Goal: Complete application form

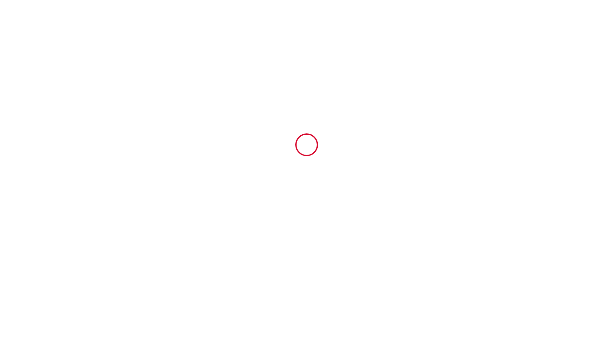
type input "6666885"
type input "Domaine [GEOGRAPHIC_DATA]"
type input "[STREET_ADDRESS]"
type input "81600"
type input "GAILLAC"
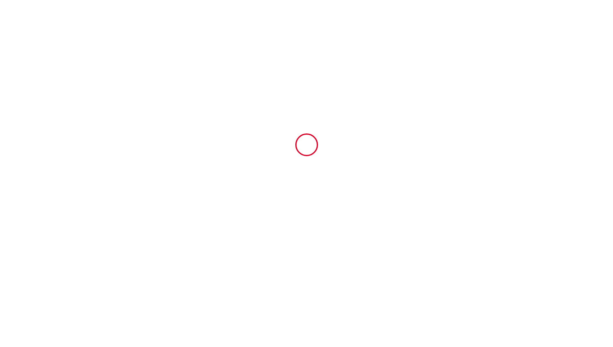
type input "[GEOGRAPHIC_DATA]"
type input "[DATE]"
type input "13"
type input "2"
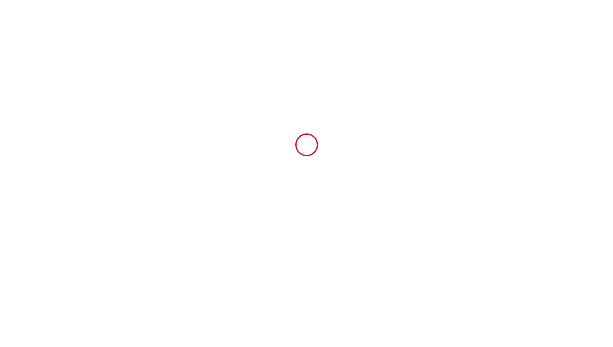
type input "1500"
type input "2291"
type input "[PERSON_NAME]"
type input "MOLENAT"
type input "[STREET_ADDRESS]"
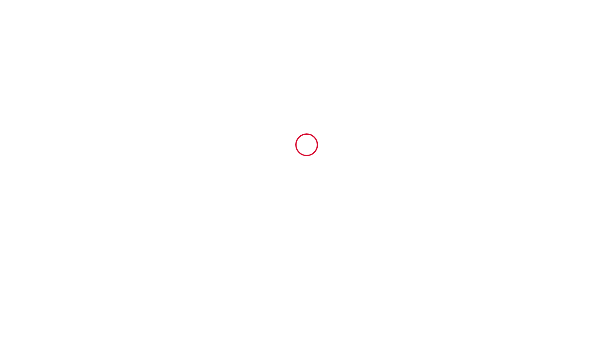
type input "81600"
type input "GAILLAC"
type input "[GEOGRAPHIC_DATA]"
type input "[EMAIL_ADDRESS][DOMAIN_NAME]"
type input "[PERSON_NAME]"
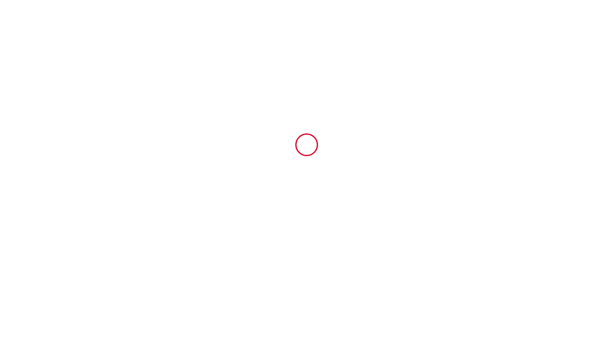
type input "DEVINAUD"
type input "[EMAIL_ADDRESS][DOMAIN_NAME]"
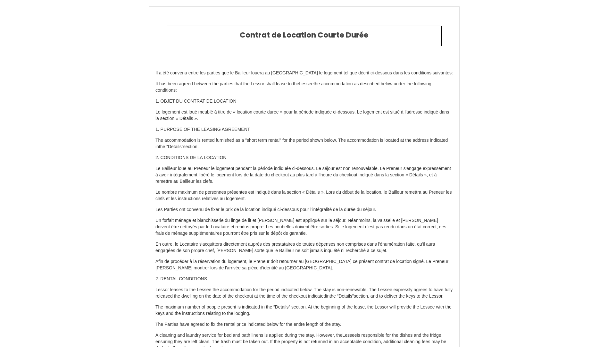
scroll to position [1750, 0]
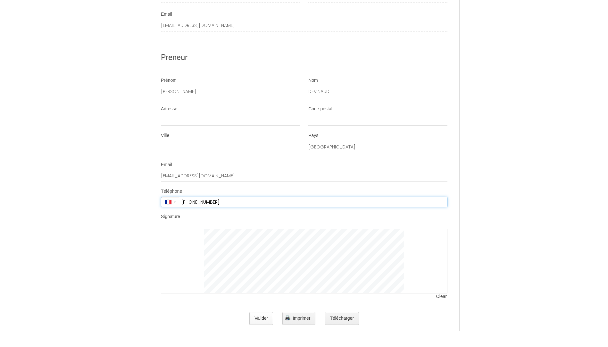
type input "+33 6 35 46 88 1"
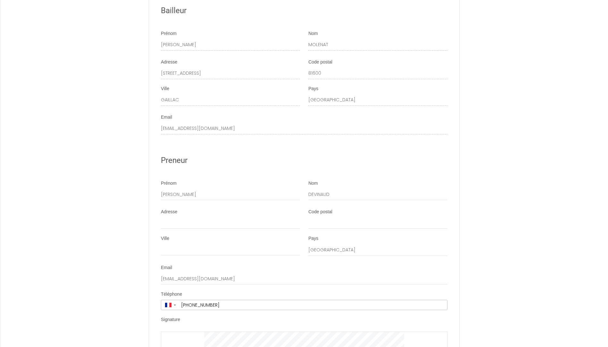
scroll to position [1622, 0]
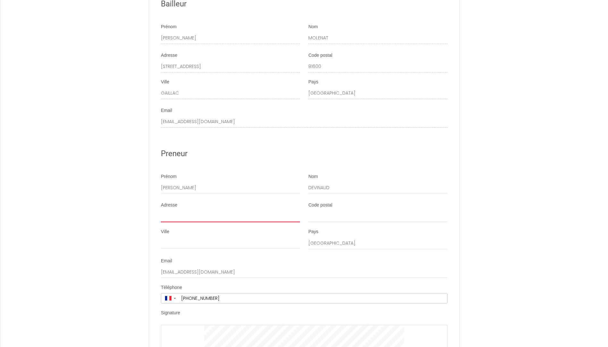
click at [175, 222] on input "Adresse" at bounding box center [230, 217] width 139 height 12
type input "[STREET_ADDRESS]"
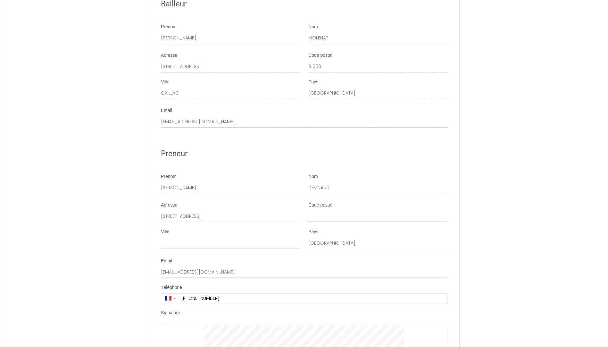
type input "31190"
type input "Caujac"
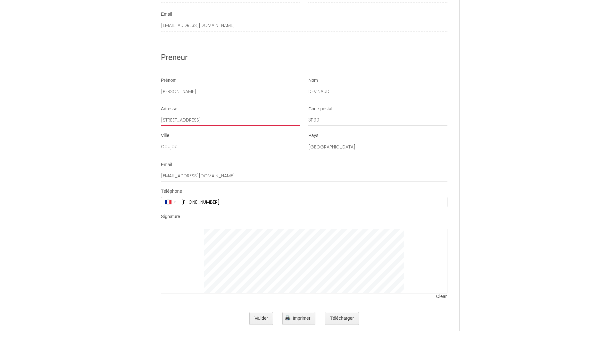
scroll to position [1750, 0]
click at [444, 296] on span "Clear" at bounding box center [441, 296] width 11 height 6
click at [261, 318] on button "Valider" at bounding box center [261, 318] width 24 height 13
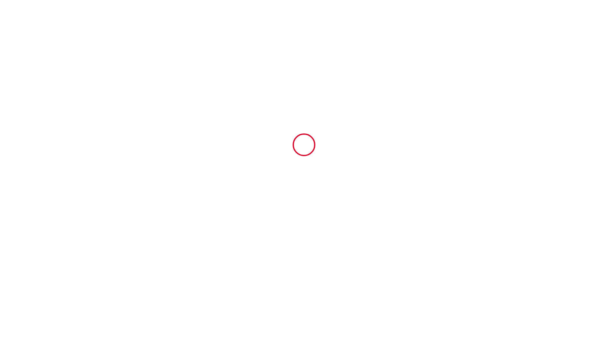
scroll to position [0, 0]
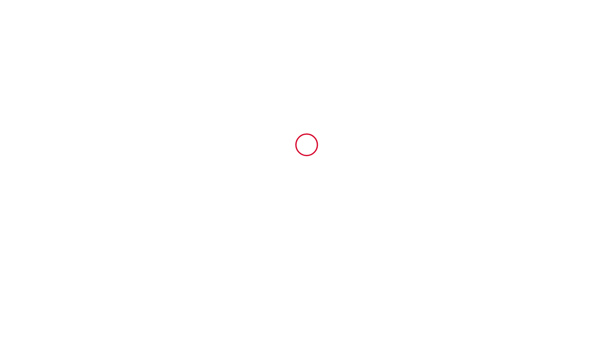
type input "51"
type input "380"
type input "1860"
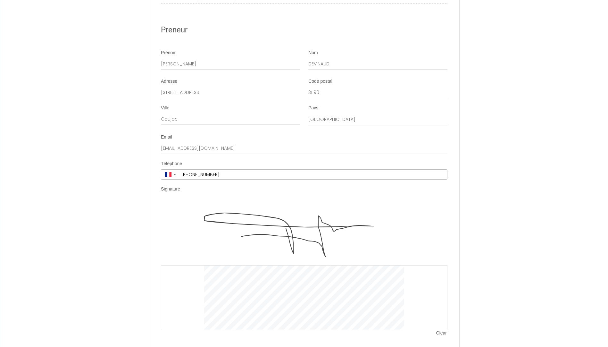
scroll to position [1814, 0]
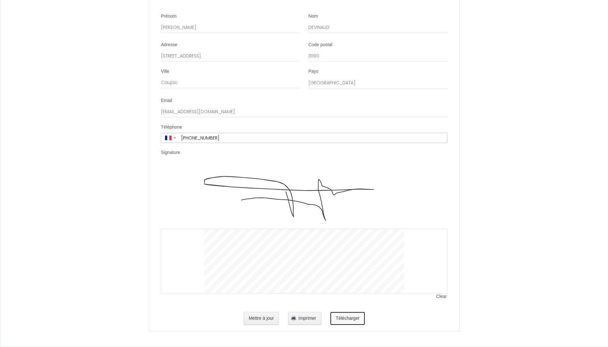
click at [343, 316] on button "Télécharger" at bounding box center [347, 318] width 34 height 13
click at [304, 319] on span "Imprimer" at bounding box center [307, 317] width 18 height 5
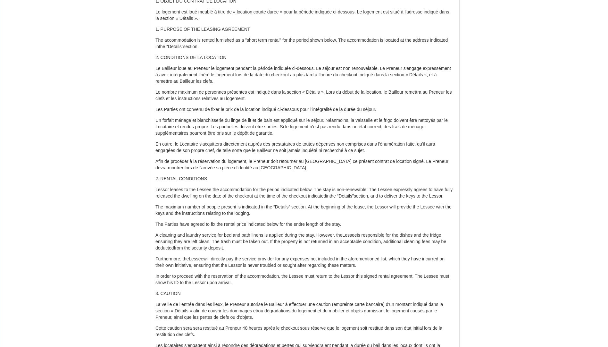
scroll to position [0, 0]
